Goal: Task Accomplishment & Management: Manage account settings

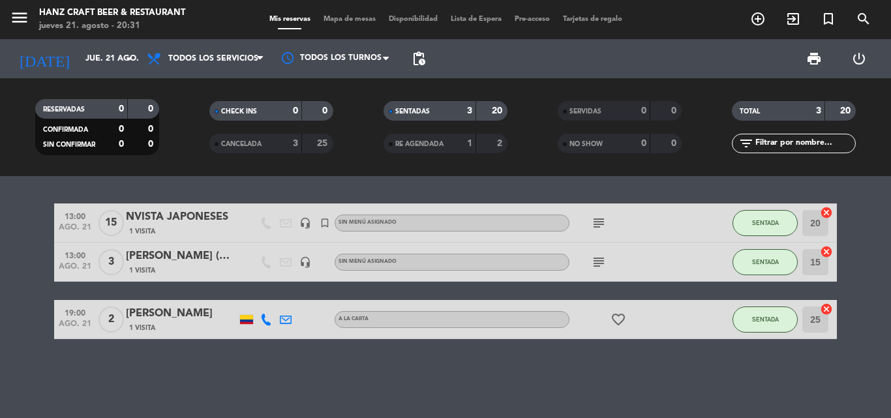
click at [421, 142] on span "RE AGENDADA" at bounding box center [419, 144] width 48 height 7
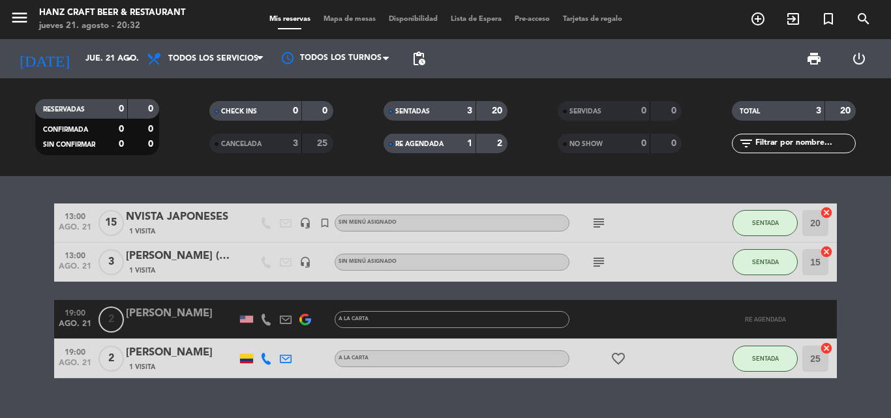
click at [254, 142] on span "CANCELADA" at bounding box center [241, 144] width 40 height 7
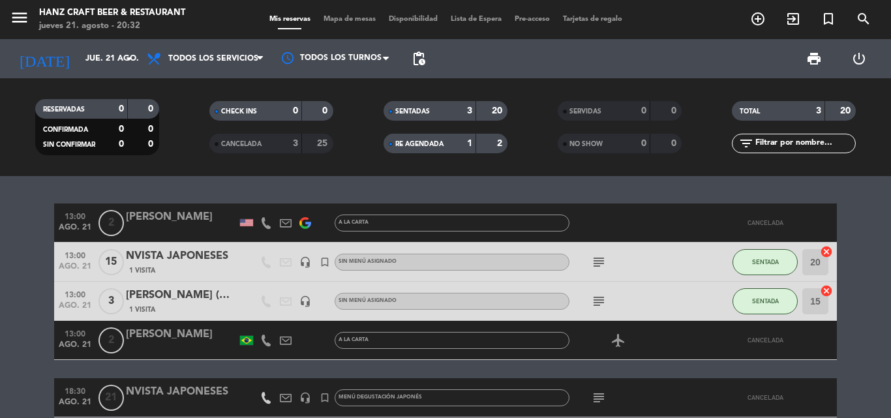
click at [0, 256] on bookings-row "13:00 [DATE] 2 [PERSON_NAME] A la carta CANCELADA 13:00 [DATE] NVISTA [DEMOGRAP…" at bounding box center [445, 359] width 891 height 310
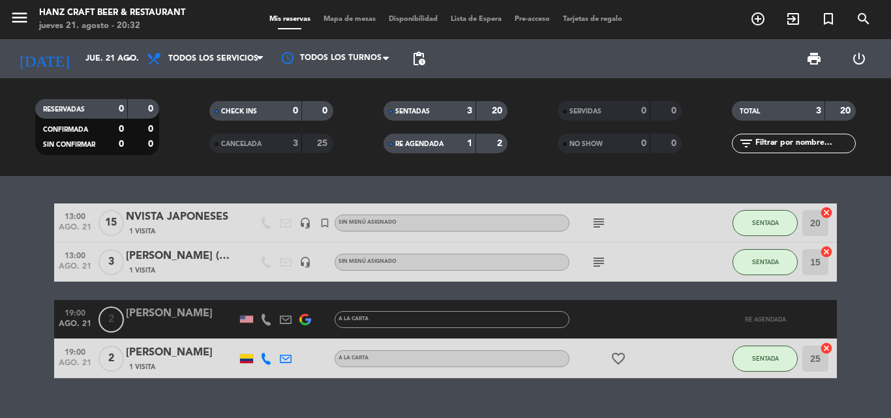
click at [258, 146] on span "CANCELADA" at bounding box center [241, 144] width 40 height 7
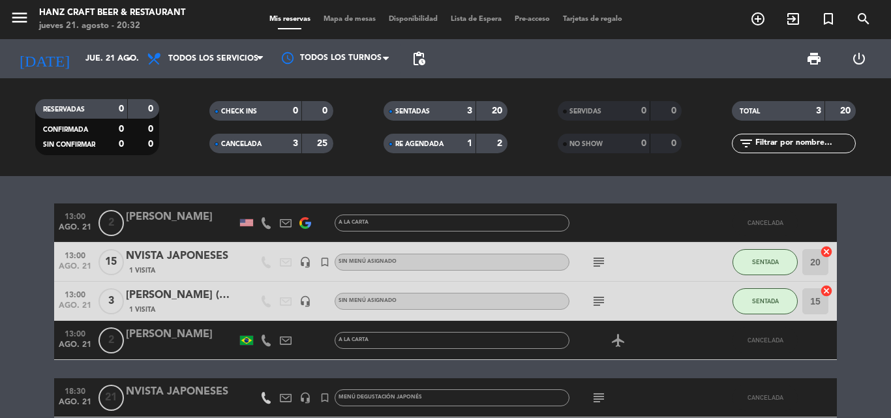
click at [599, 396] on icon "subject" at bounding box center [599, 398] width 16 height 16
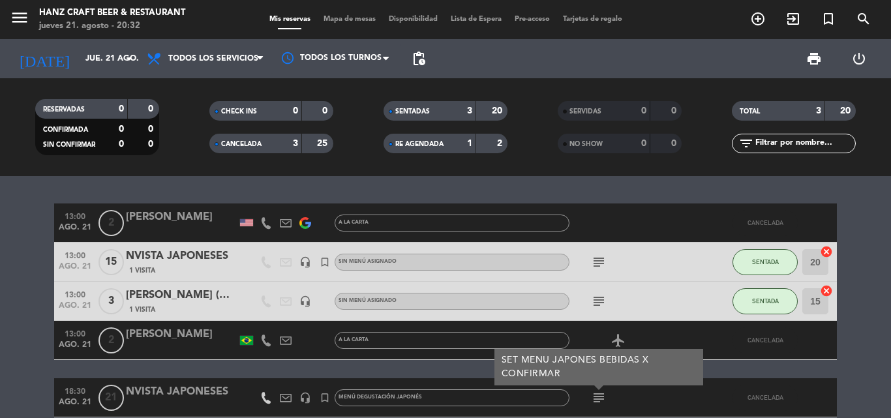
click at [599, 396] on icon "subject" at bounding box center [599, 398] width 16 height 16
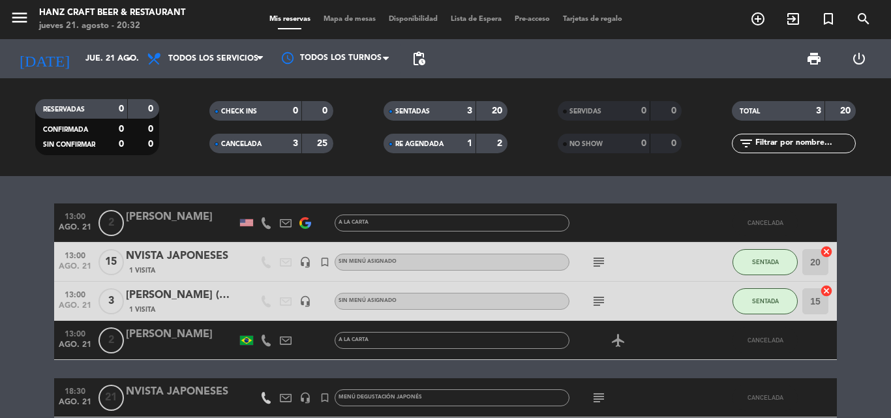
click at [260, 138] on div "CANCELADA" at bounding box center [243, 143] width 60 height 15
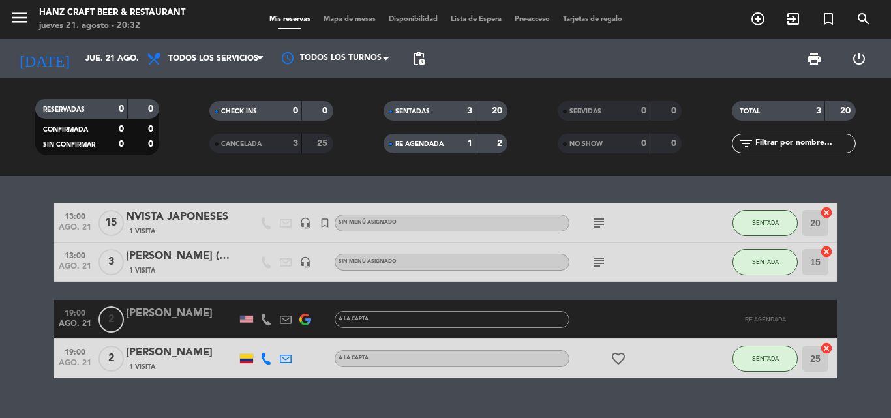
click at [443, 145] on span "RE AGENDADA" at bounding box center [419, 144] width 48 height 7
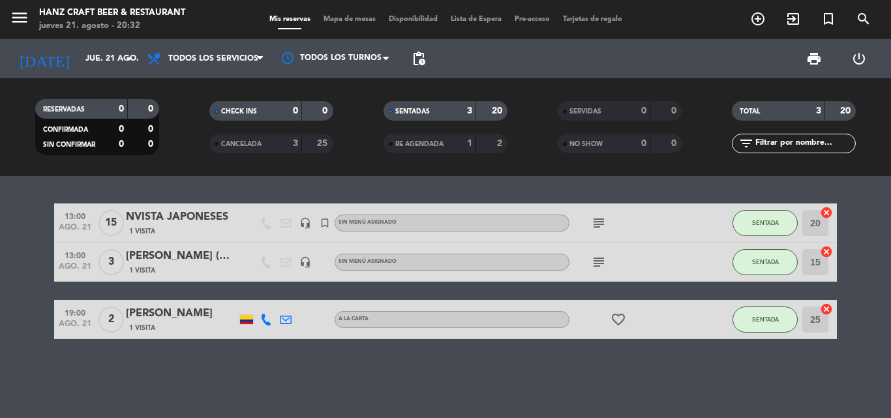
click at [798, 145] on input "text" at bounding box center [804, 143] width 101 height 14
click at [622, 179] on div "13:00 [DATE] NVISTA [DEMOGRAPHIC_DATA] 1 Visita headset_mic turned_in_not [DEMO…" at bounding box center [445, 297] width 891 height 242
click at [131, 61] on icon "arrow_drop_down" at bounding box center [129, 59] width 16 height 16
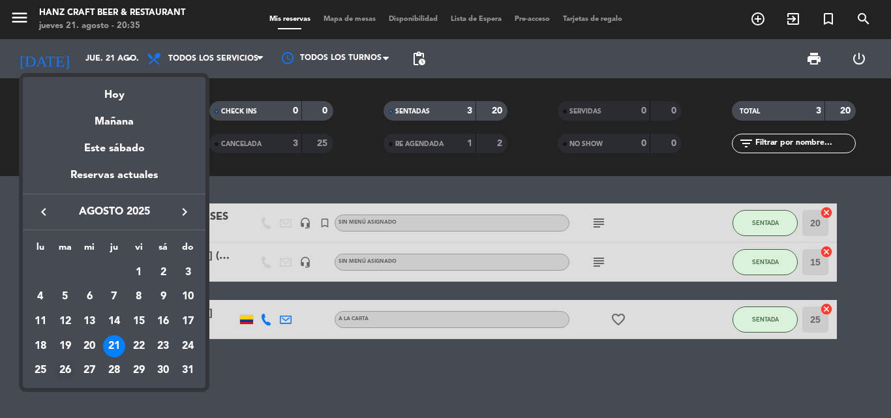
click at [62, 371] on div "26" at bounding box center [65, 371] width 22 height 22
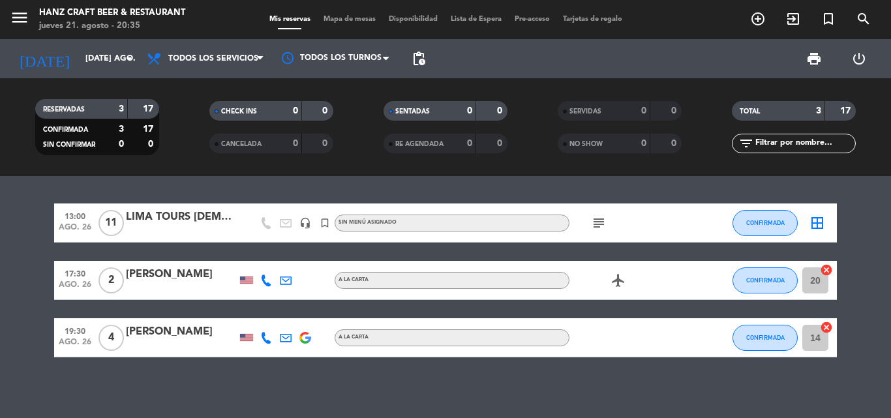
click at [597, 219] on icon "subject" at bounding box center [599, 223] width 16 height 16
click at [644, 229] on div "subject SET MENU ESPECIAL" at bounding box center [627, 223] width 117 height 38
click at [125, 57] on icon "arrow_drop_down" at bounding box center [129, 59] width 16 height 16
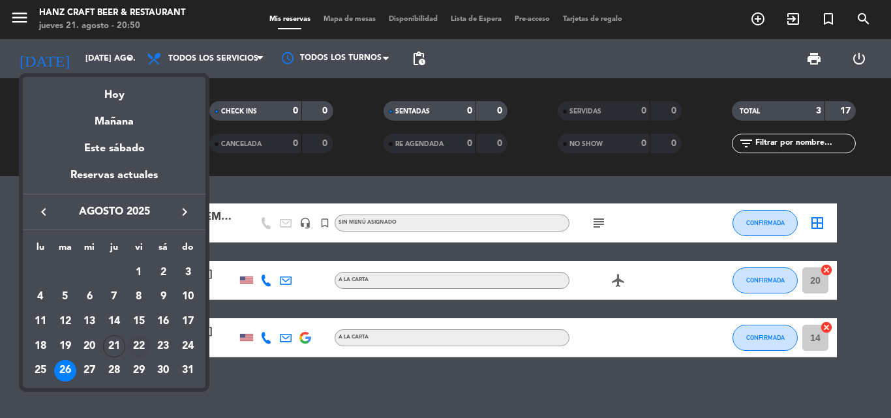
click at [138, 345] on div "22" at bounding box center [139, 346] width 22 height 22
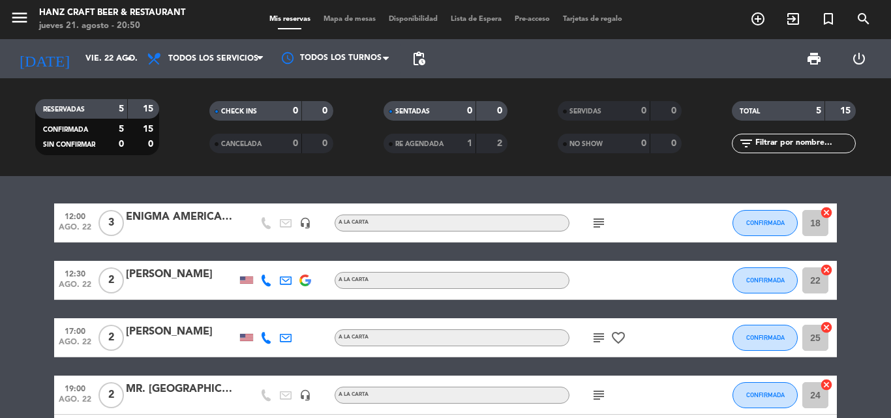
click at [863, 251] on bookings-row "12:00 [DATE] 3 ENIGMA [DEMOGRAPHIC_DATA] headset_mic A la carta subject CONFIRM…" at bounding box center [445, 329] width 891 height 250
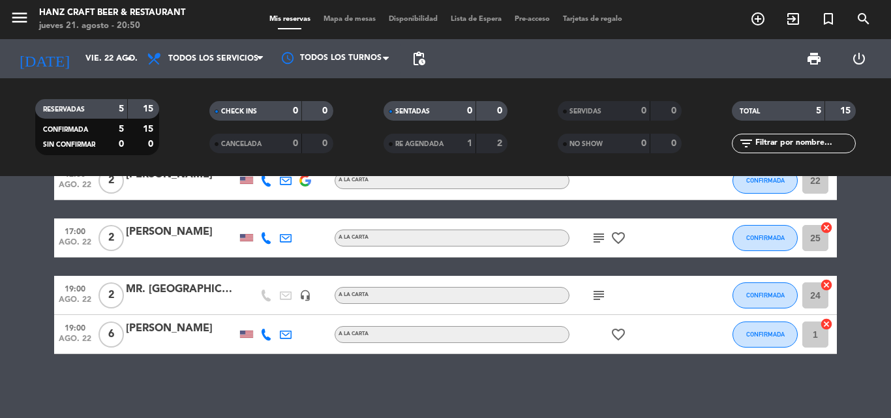
scroll to position [101, 0]
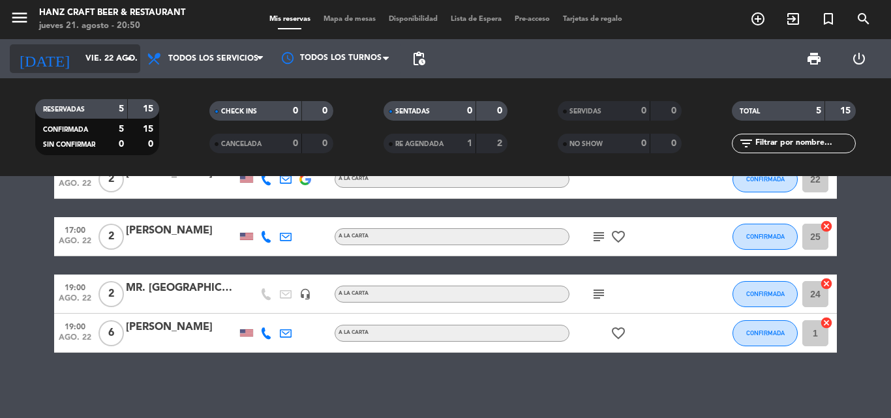
click at [134, 57] on icon "arrow_drop_down" at bounding box center [129, 59] width 16 height 16
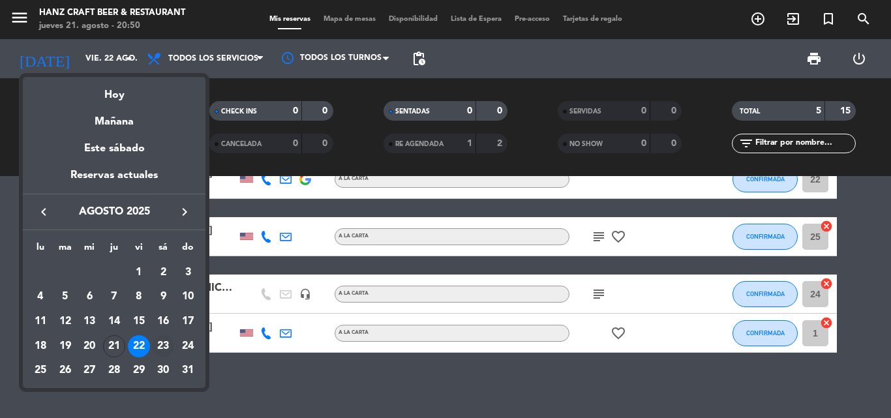
click at [166, 347] on div "23" at bounding box center [163, 346] width 22 height 22
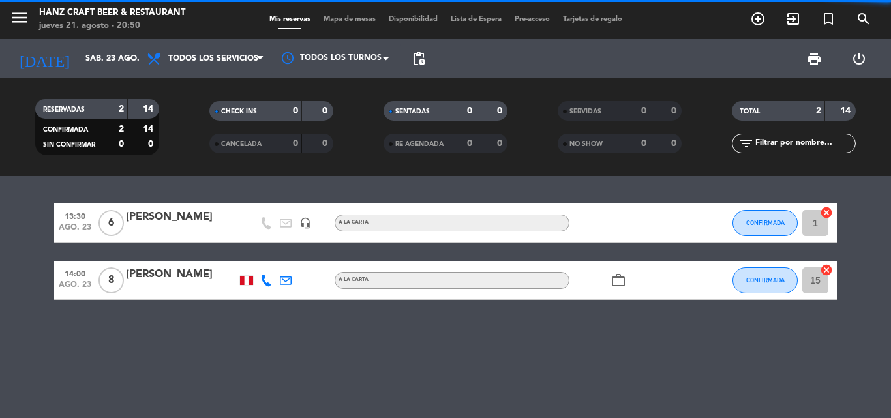
scroll to position [0, 0]
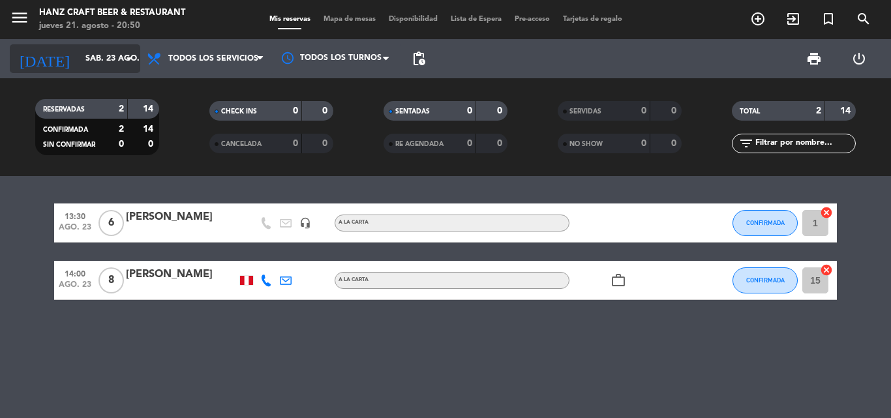
click at [127, 57] on icon "arrow_drop_down" at bounding box center [129, 59] width 16 height 16
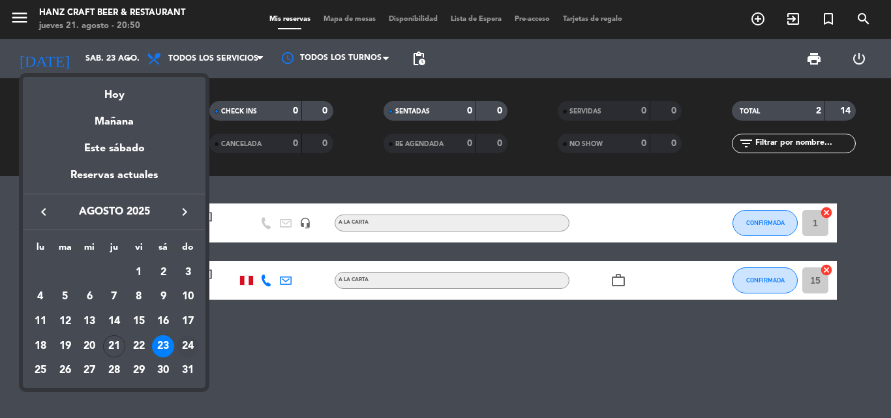
click at [184, 346] on div "24" at bounding box center [188, 346] width 22 height 22
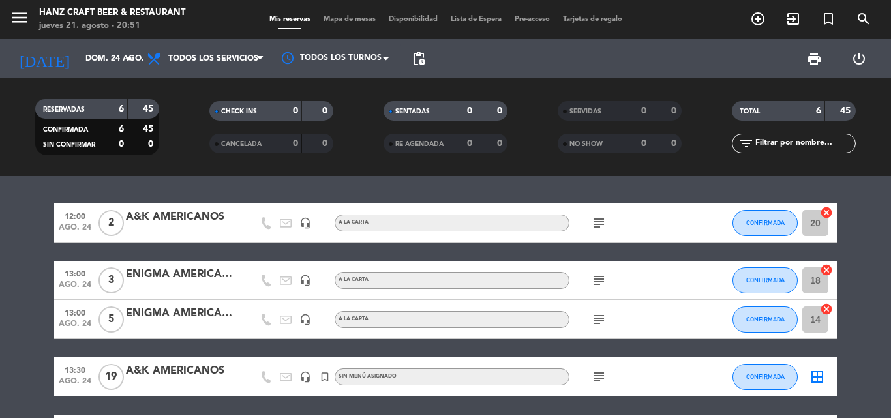
click at [597, 380] on icon "subject" at bounding box center [599, 377] width 16 height 16
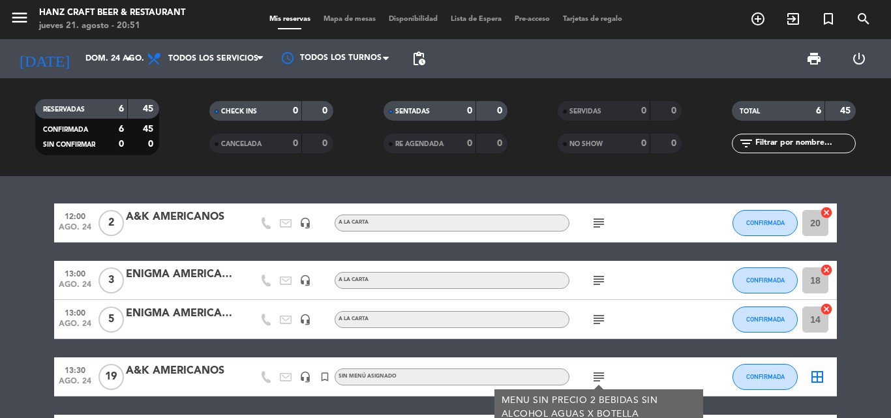
click at [606, 348] on div "12:00 [DATE] 2 A&K AMERICANOS headset_mic A la carta subject CONFIRMADA 20 canc…" at bounding box center [445, 358] width 783 height 308
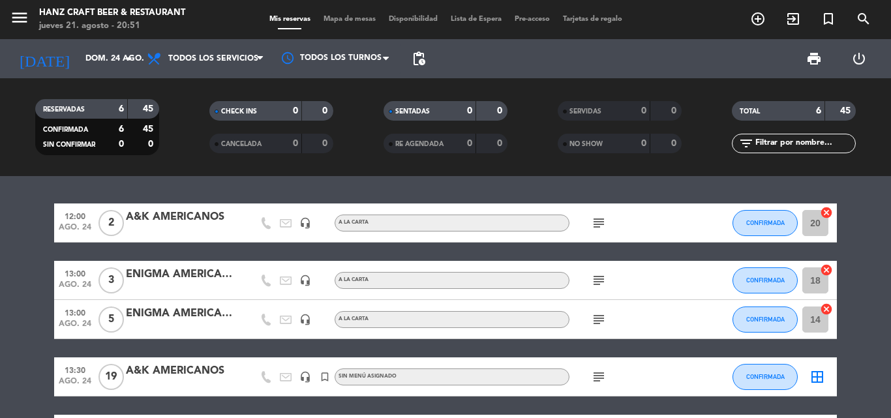
click at [606, 348] on div "12:00 [DATE] 2 A&K AMERICANOS headset_mic A la carta subject CONFIRMADA 20 canc…" at bounding box center [445, 358] width 783 height 308
click at [868, 320] on bookings-row "12:00 [DATE] 2 A&K AMERICANOS headset_mic A la carta subject CONFIRMADA 20 canc…" at bounding box center [445, 358] width 891 height 308
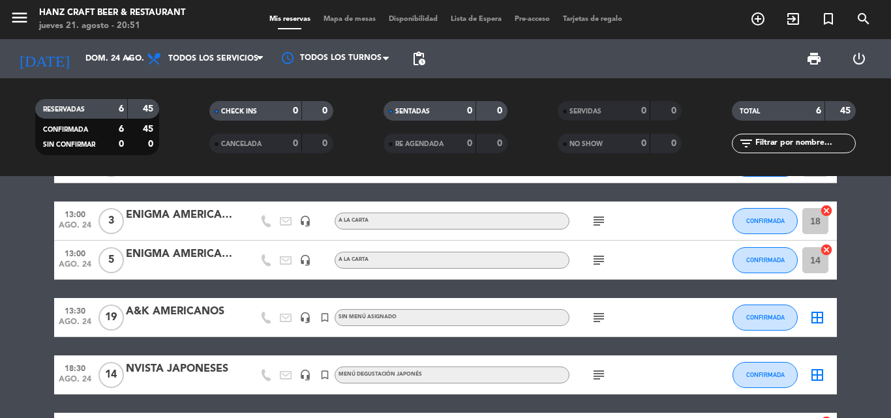
scroll to position [78, 0]
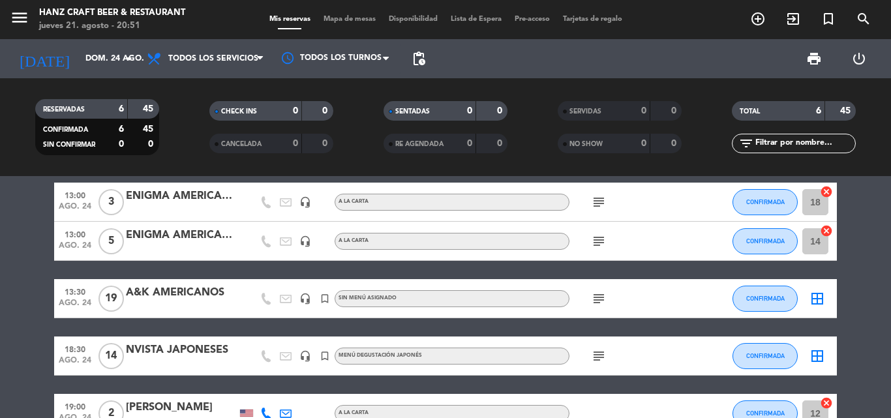
click at [845, 352] on bookings-row "12:00 [DATE] 2 A&K AMERICANOS headset_mic A la carta subject CONFIRMADA 20 canc…" at bounding box center [445, 279] width 891 height 308
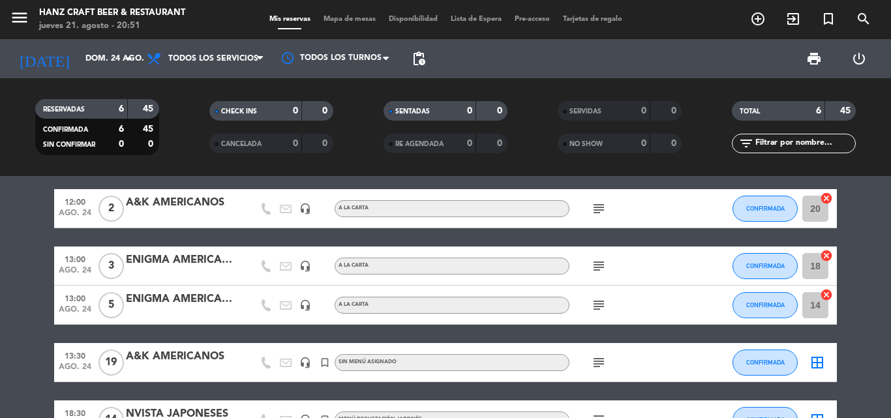
scroll to position [0, 0]
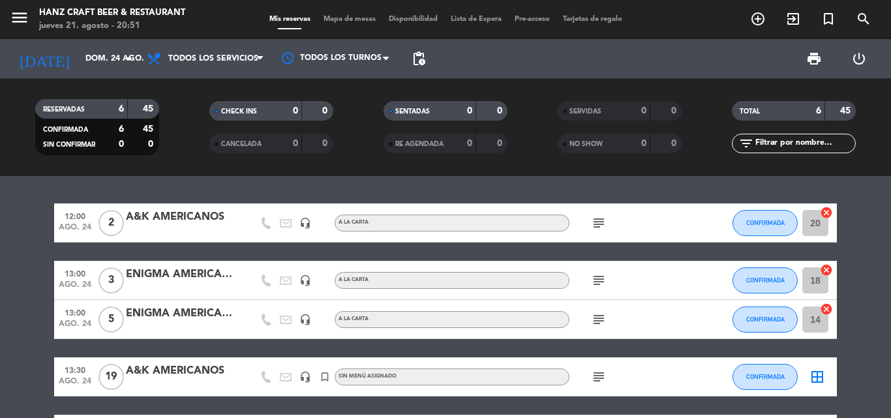
click at [763, 189] on div "12:00 [DATE] 2 A&K AMERICANOS headset_mic A la carta subject CONFIRMADA 20 canc…" at bounding box center [445, 297] width 891 height 242
click at [130, 65] on icon "arrow_drop_down" at bounding box center [129, 59] width 16 height 16
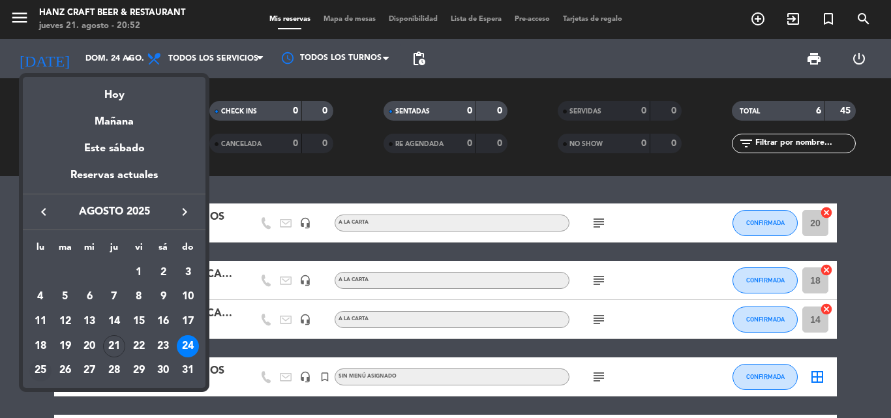
click at [40, 367] on div "25" at bounding box center [40, 371] width 22 height 22
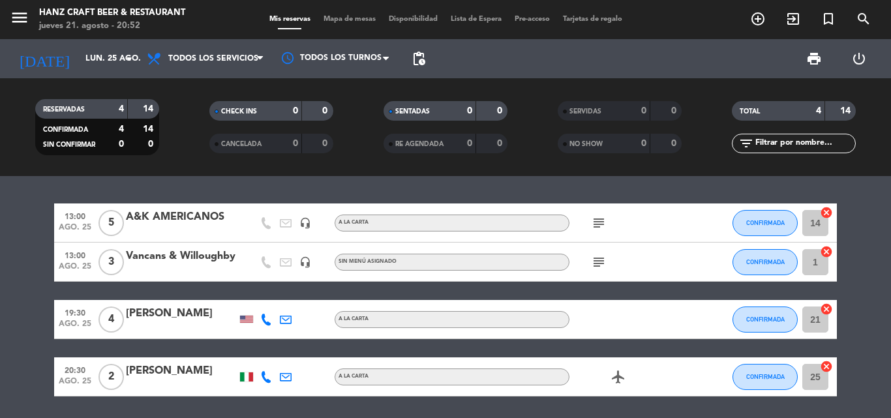
click at [239, 324] on div at bounding box center [247, 319] width 20 height 38
click at [598, 228] on icon "subject" at bounding box center [599, 223] width 16 height 16
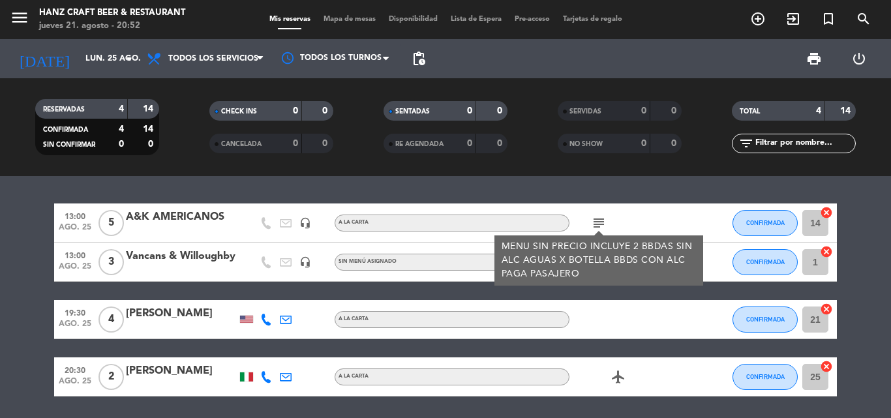
click at [643, 205] on div "subject MENU SIN PRECIO INCLUYE 2 BBDAS SIN ALC AGUAS X BOTELLA BBDS CON ALC PA…" at bounding box center [627, 223] width 117 height 38
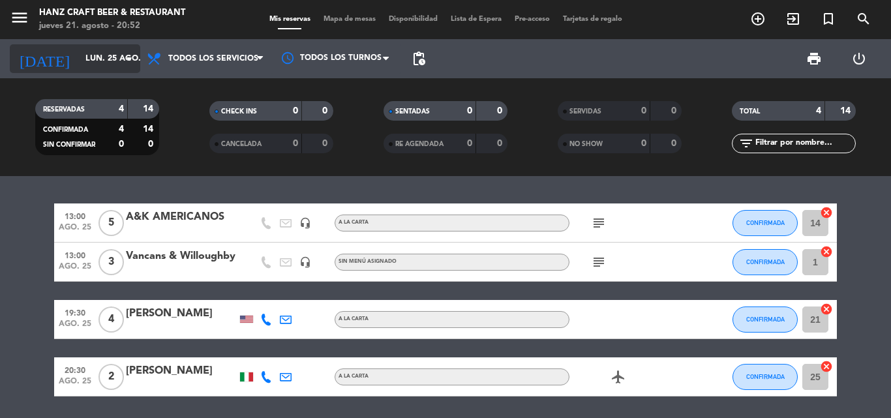
click at [128, 59] on icon "arrow_drop_down" at bounding box center [129, 59] width 16 height 16
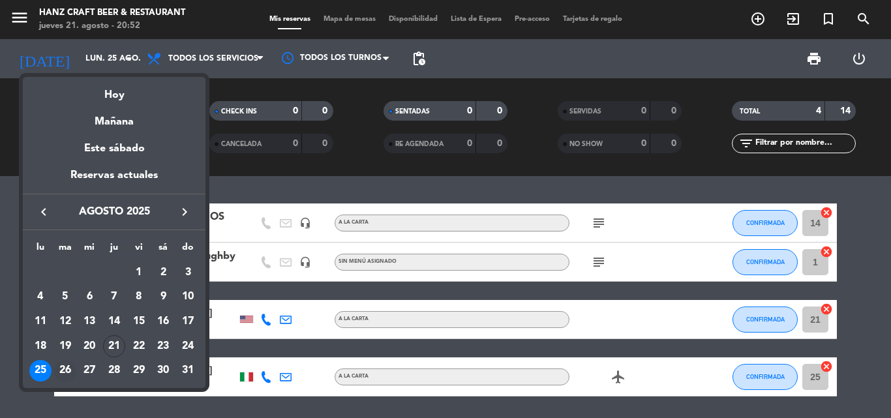
click at [63, 369] on div "26" at bounding box center [65, 371] width 22 height 22
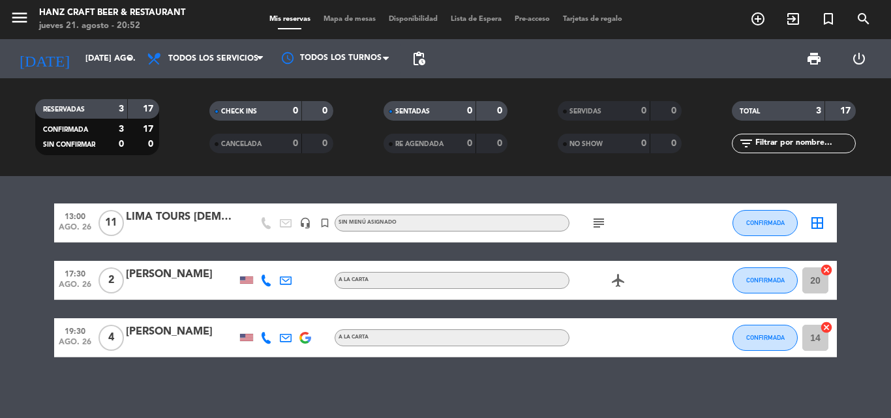
click at [597, 223] on icon "subject" at bounding box center [599, 223] width 16 height 16
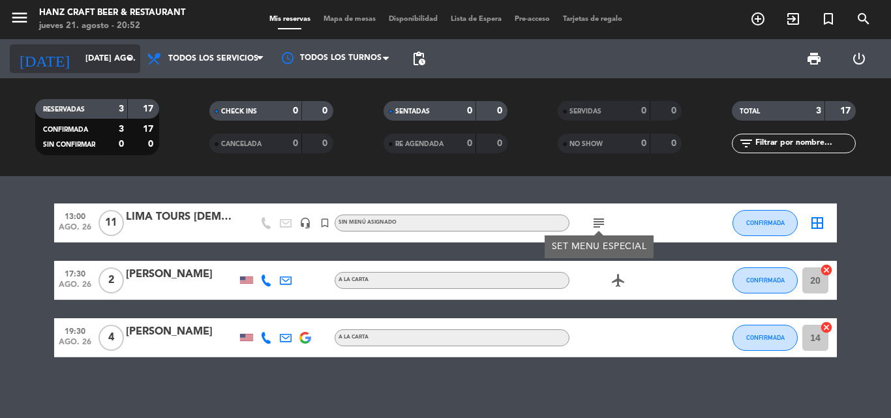
click at [129, 61] on icon "arrow_drop_down" at bounding box center [129, 59] width 16 height 16
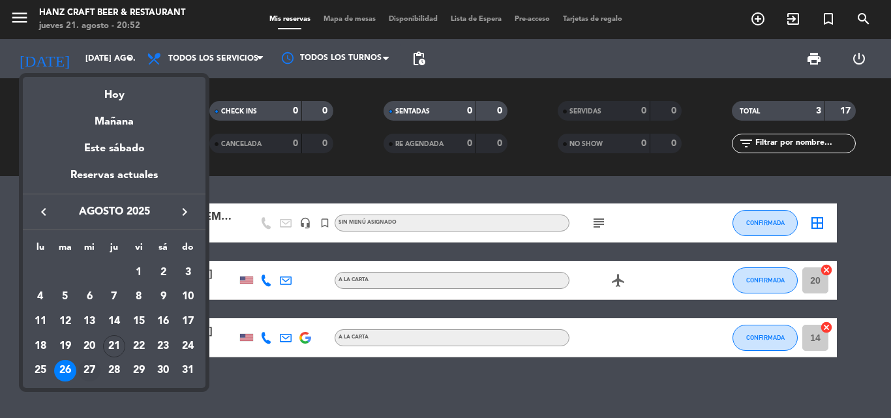
click at [91, 365] on div "27" at bounding box center [89, 371] width 22 height 22
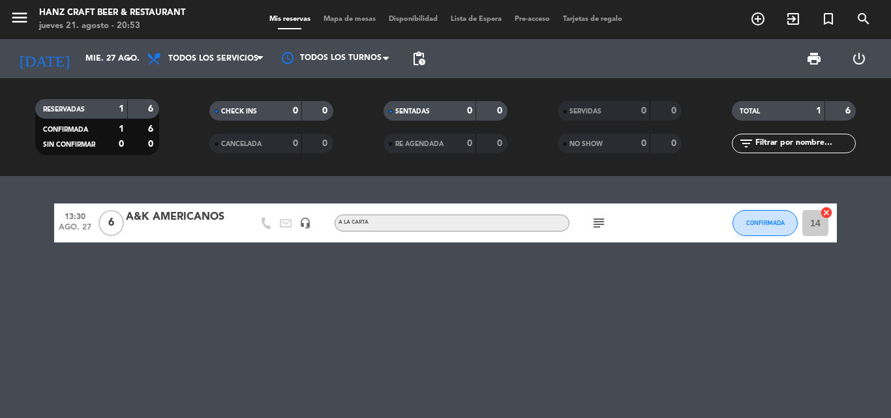
click at [593, 222] on icon "subject" at bounding box center [599, 223] width 16 height 16
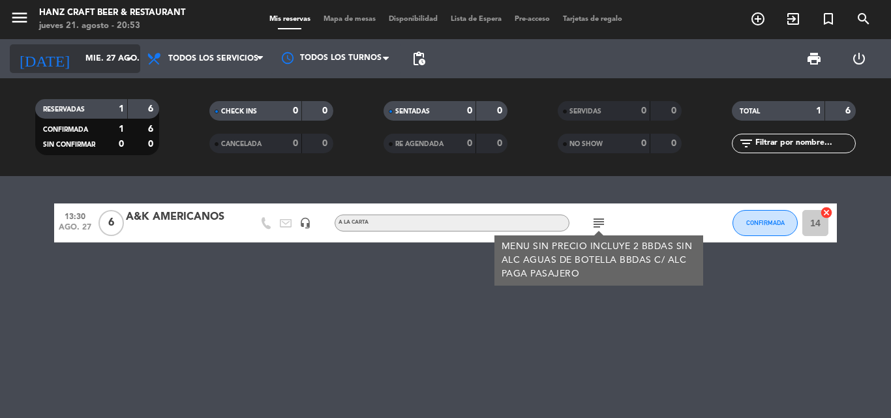
click at [125, 63] on icon "arrow_drop_down" at bounding box center [129, 59] width 16 height 16
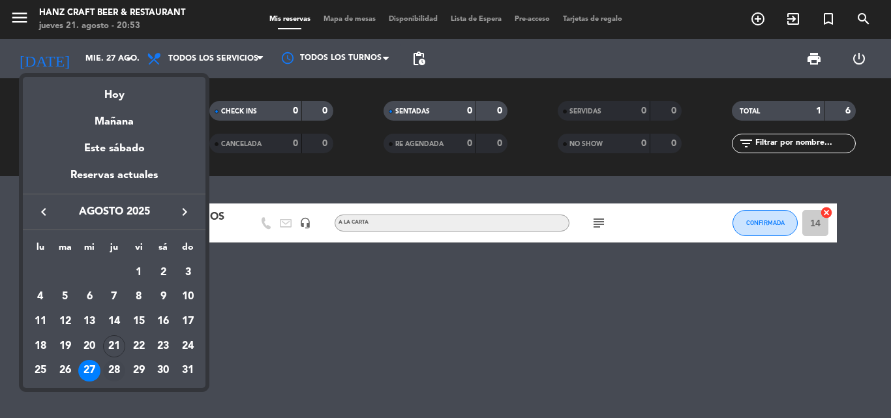
click at [109, 374] on div "28" at bounding box center [114, 371] width 22 height 22
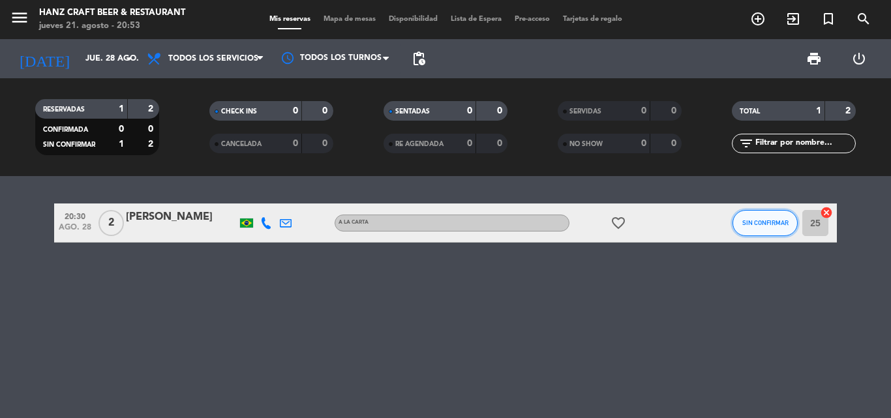
click at [770, 217] on button "SIN CONFIRMAR" at bounding box center [764, 223] width 65 height 26
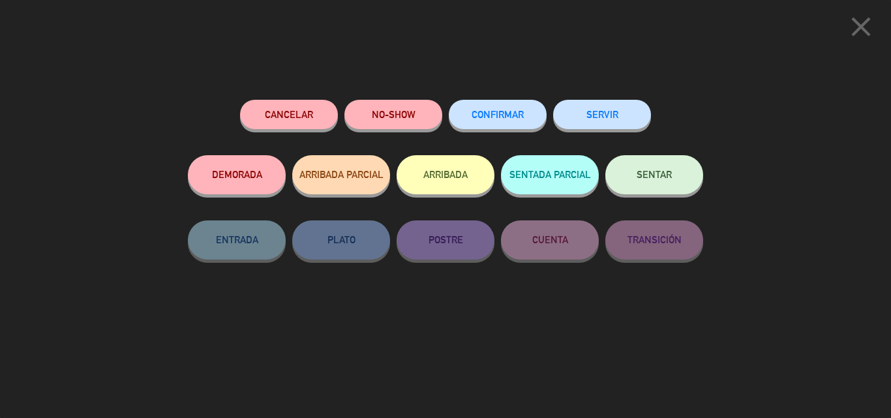
click at [500, 123] on button "CONFIRMAR" at bounding box center [498, 114] width 98 height 29
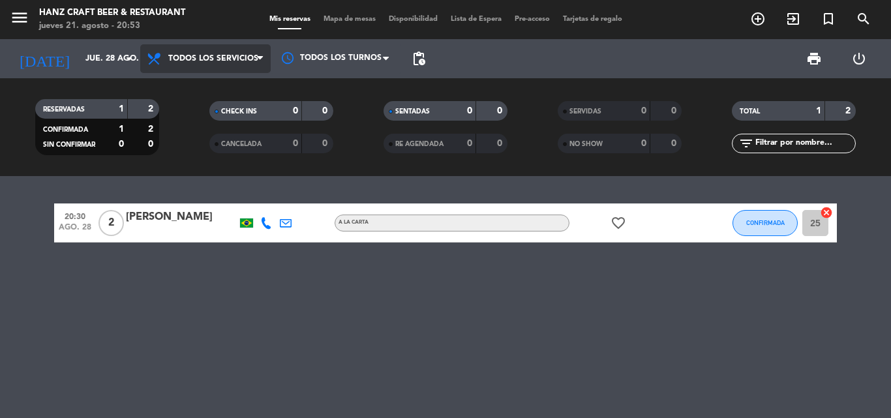
click at [261, 62] on icon at bounding box center [260, 58] width 6 height 10
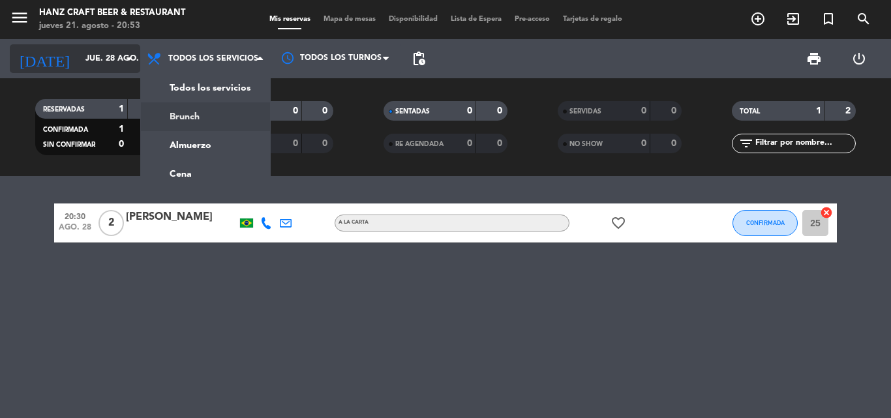
click at [131, 63] on icon "arrow_drop_down" at bounding box center [129, 59] width 16 height 16
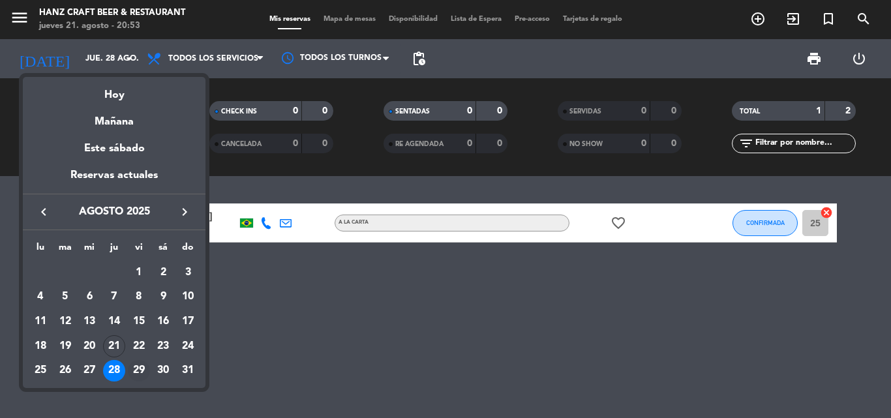
click at [141, 370] on div "29" at bounding box center [139, 371] width 22 height 22
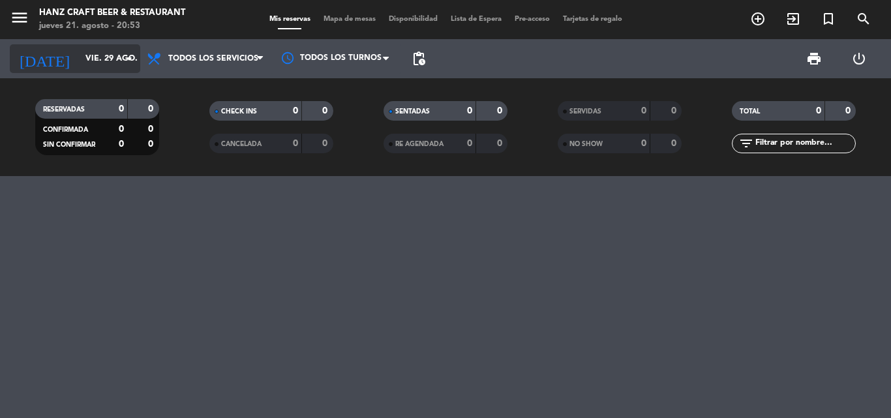
click at [128, 59] on icon "arrow_drop_down" at bounding box center [129, 59] width 16 height 16
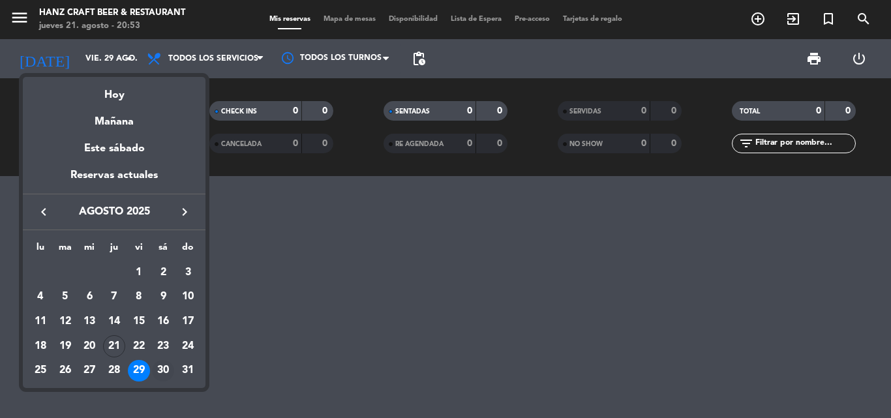
click at [161, 376] on div "30" at bounding box center [163, 371] width 22 height 22
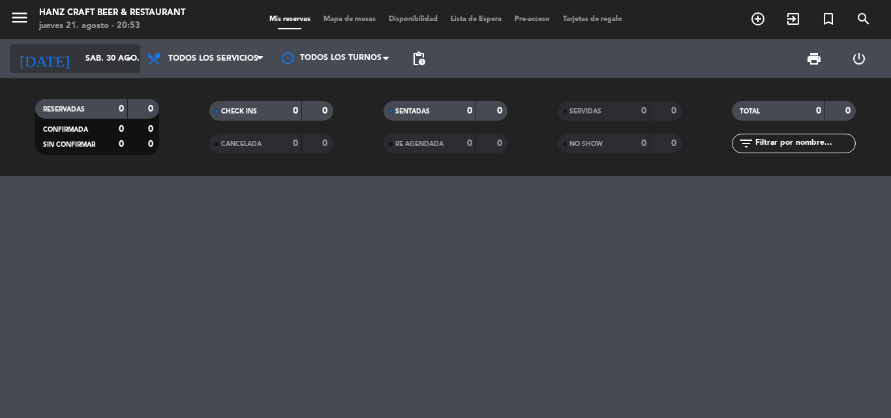
click at [130, 62] on icon "arrow_drop_down" at bounding box center [129, 59] width 16 height 16
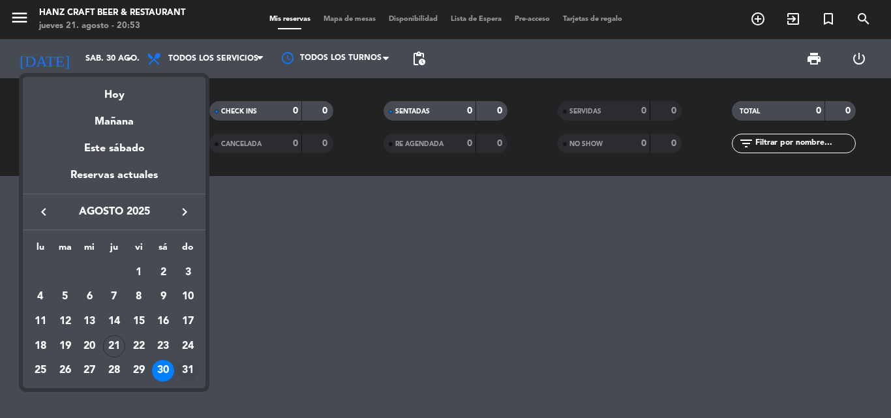
click at [194, 373] on div "31" at bounding box center [188, 371] width 22 height 22
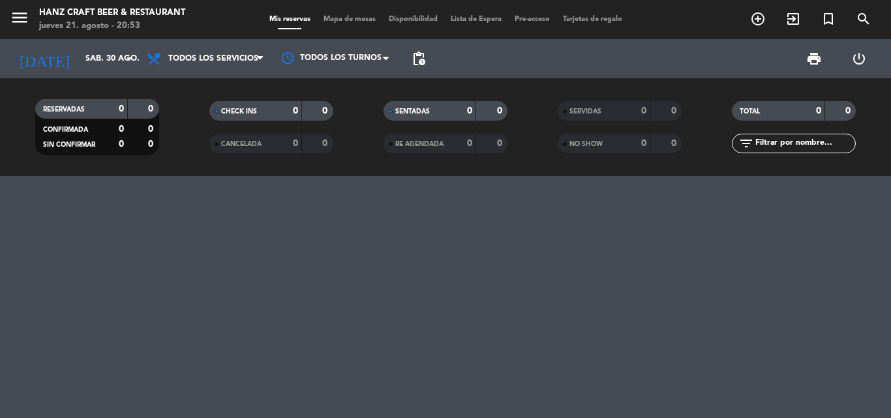
type input "dom. 31 ago."
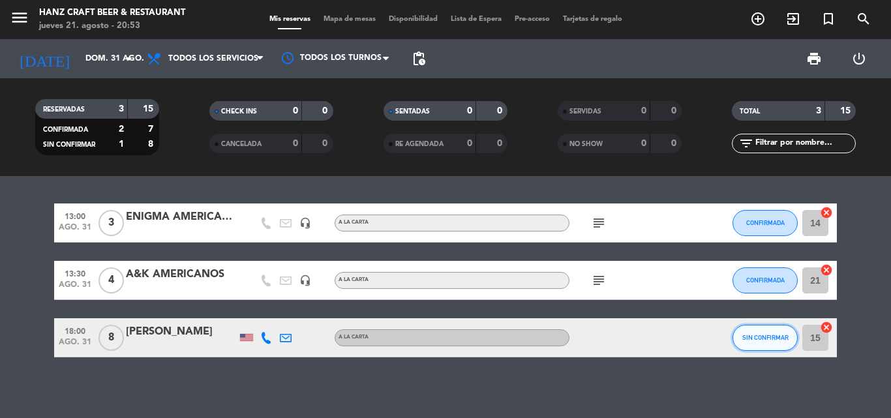
click at [783, 345] on button "SIN CONFIRMAR" at bounding box center [764, 338] width 65 height 26
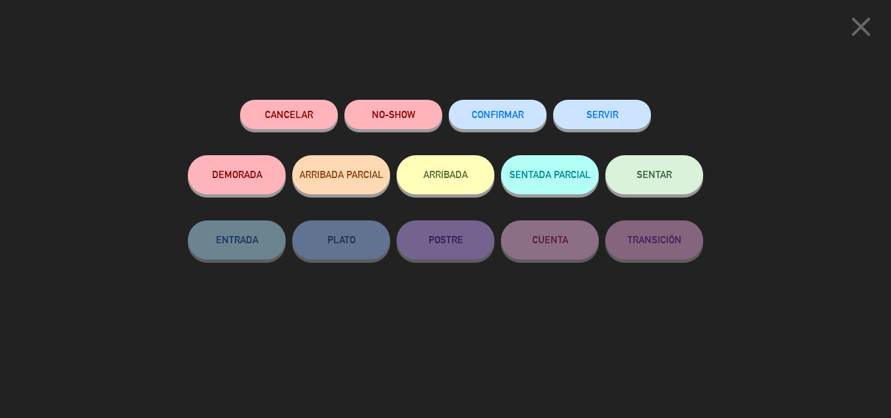
click at [511, 119] on span "CONFIRMAR" at bounding box center [498, 114] width 52 height 11
